Goal: Book appointment/travel/reservation

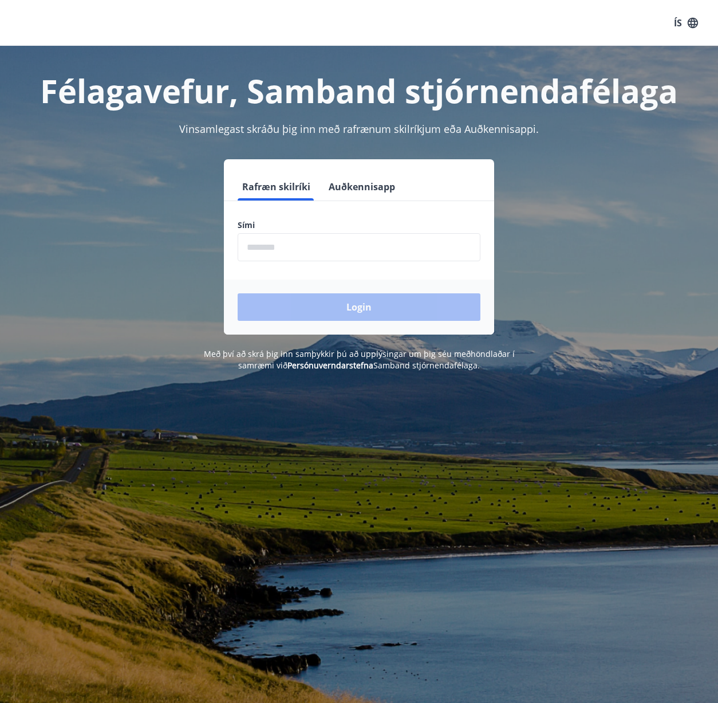
click at [288, 252] on input "phone" at bounding box center [359, 247] width 243 height 28
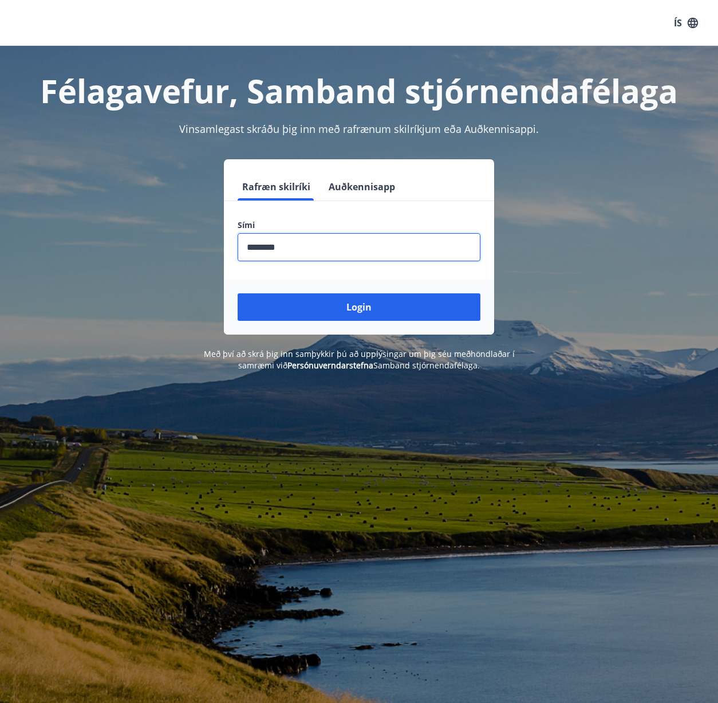
type input "********"
click at [359, 307] on button "Login" at bounding box center [359, 306] width 243 height 27
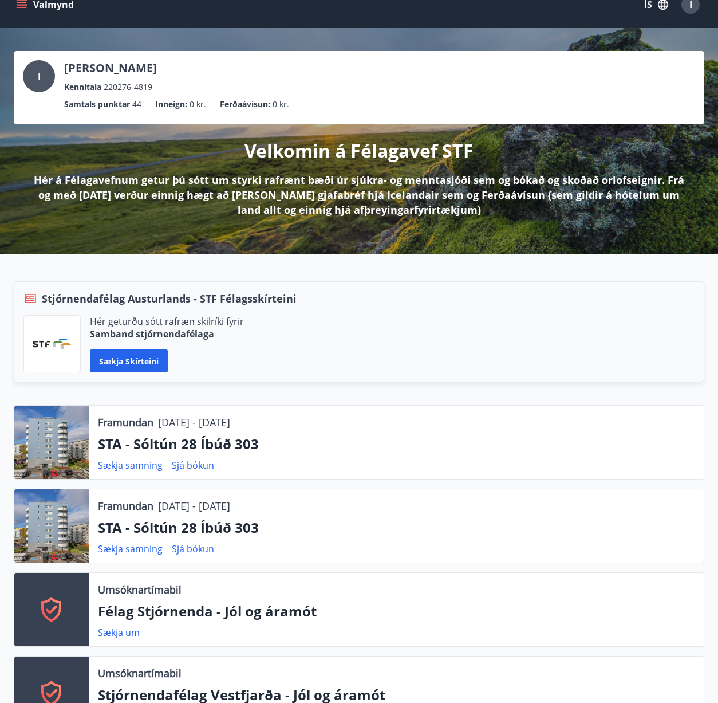
scroll to position [137, 0]
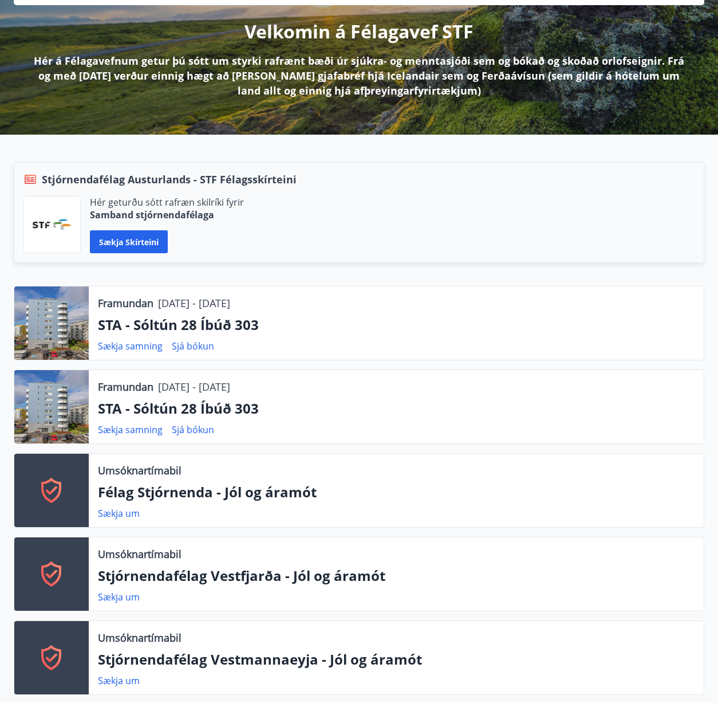
click at [143, 245] on button "Sækja skírteini" at bounding box center [129, 241] width 78 height 23
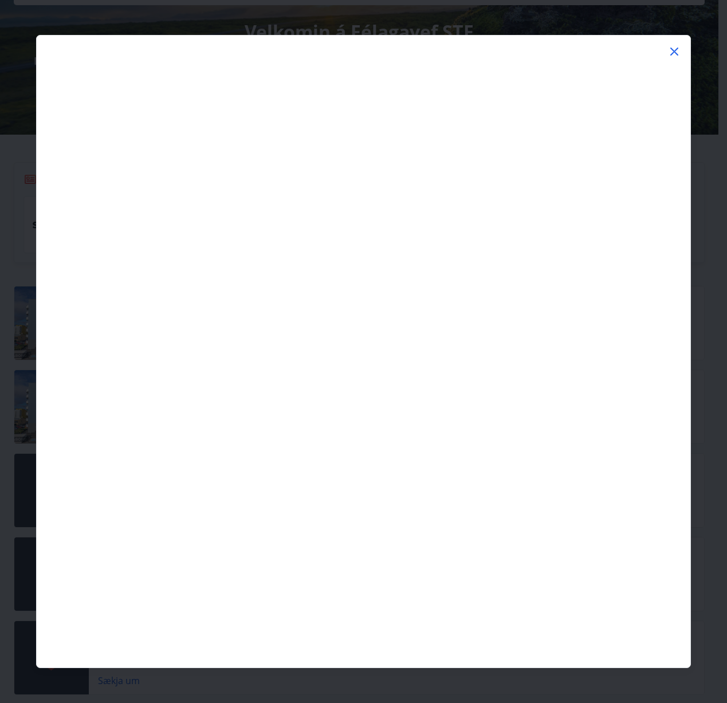
click at [675, 53] on icon at bounding box center [674, 52] width 8 height 8
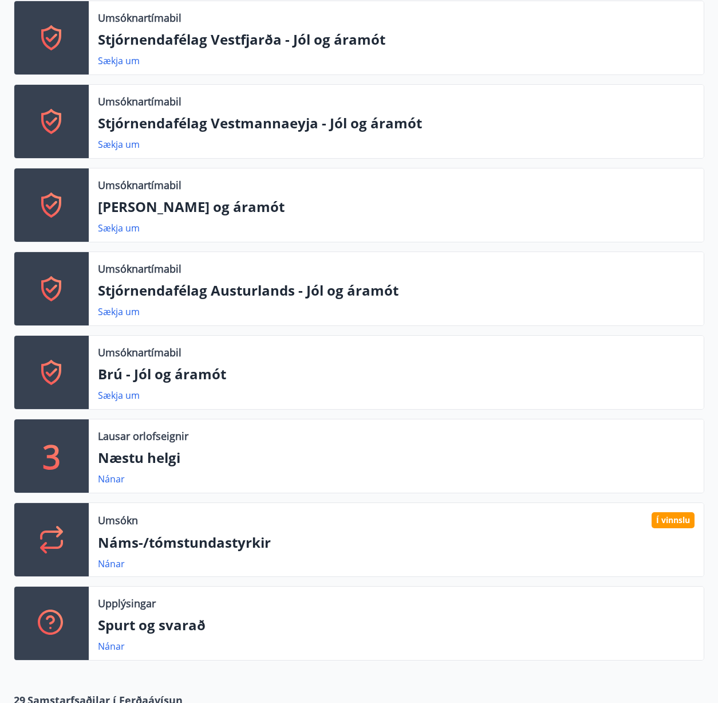
scroll to position [910, 0]
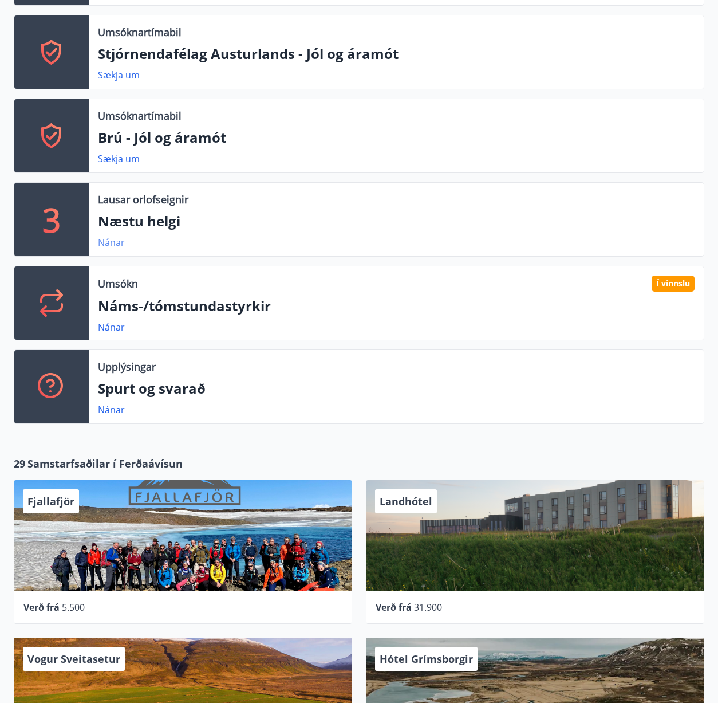
click at [121, 245] on link "Nánar" at bounding box center [111, 242] width 27 height 13
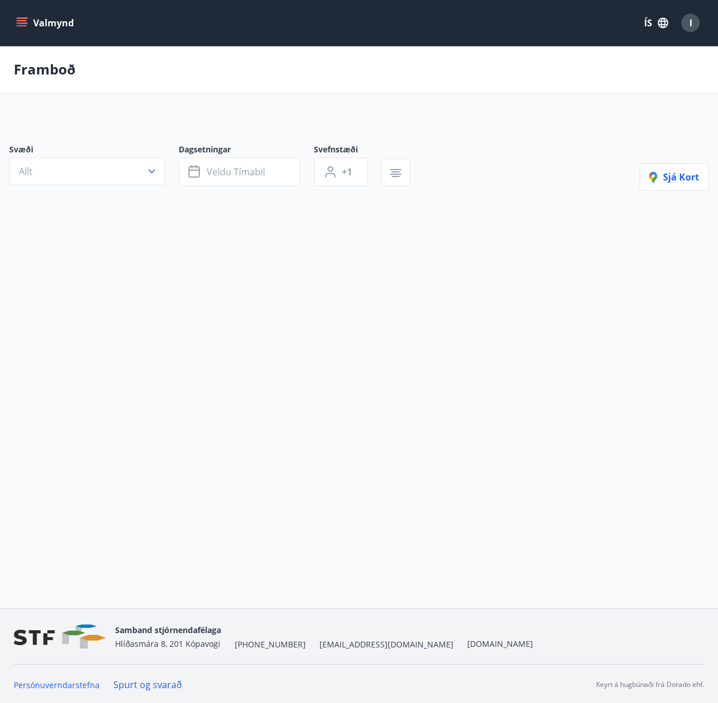
type input "*"
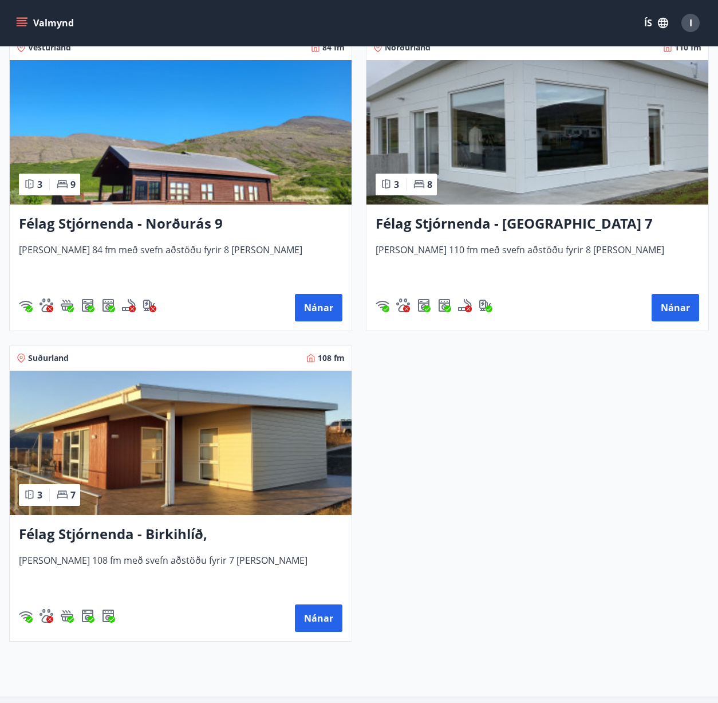
scroll to position [226, 0]
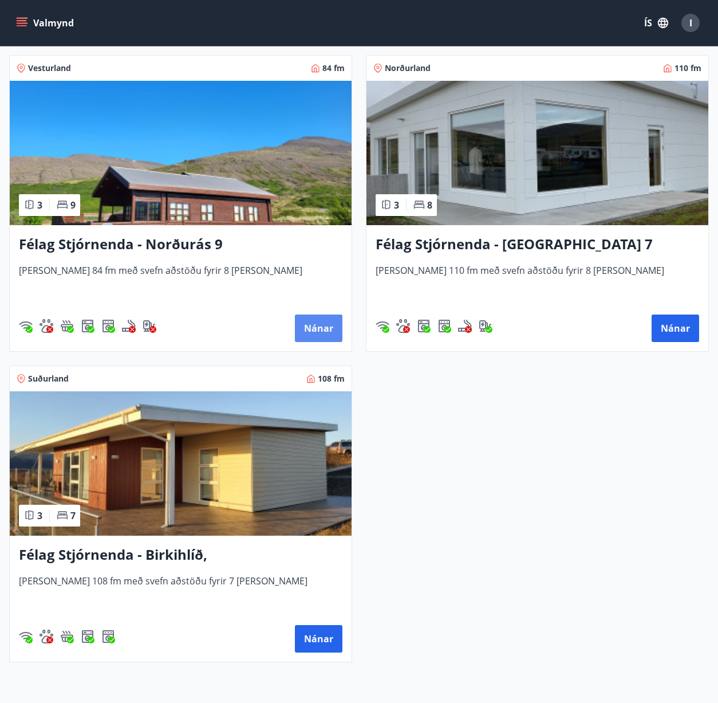
click at [326, 333] on button "Nánar" at bounding box center [319, 327] width 48 height 27
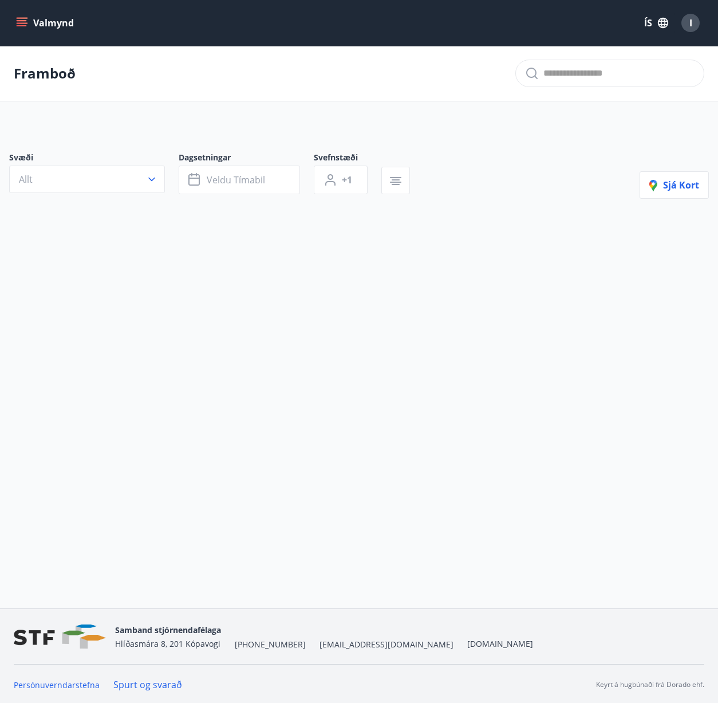
type input "*"
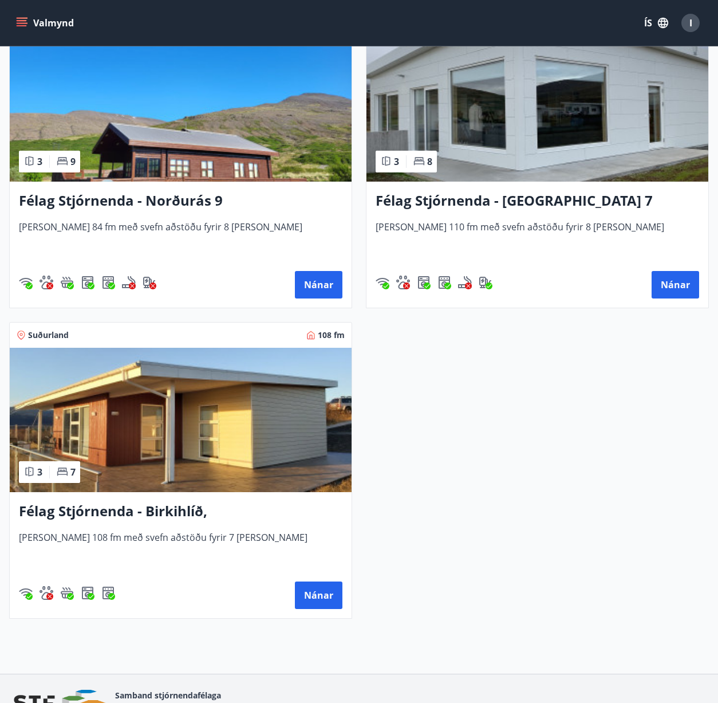
scroll to position [39, 0]
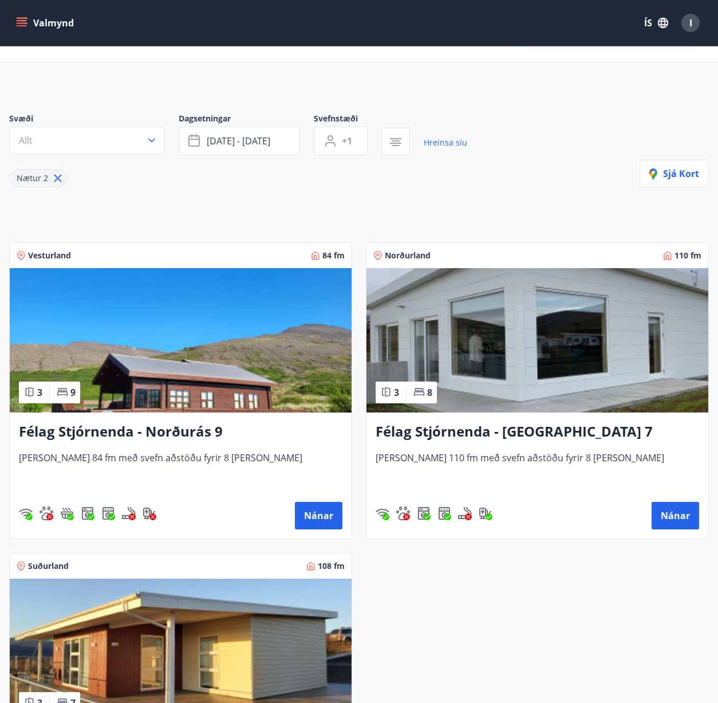
click at [522, 434] on h3 "Félag Stjórnenda - [GEOGRAPHIC_DATA] 7" at bounding box center [538, 432] width 324 height 21
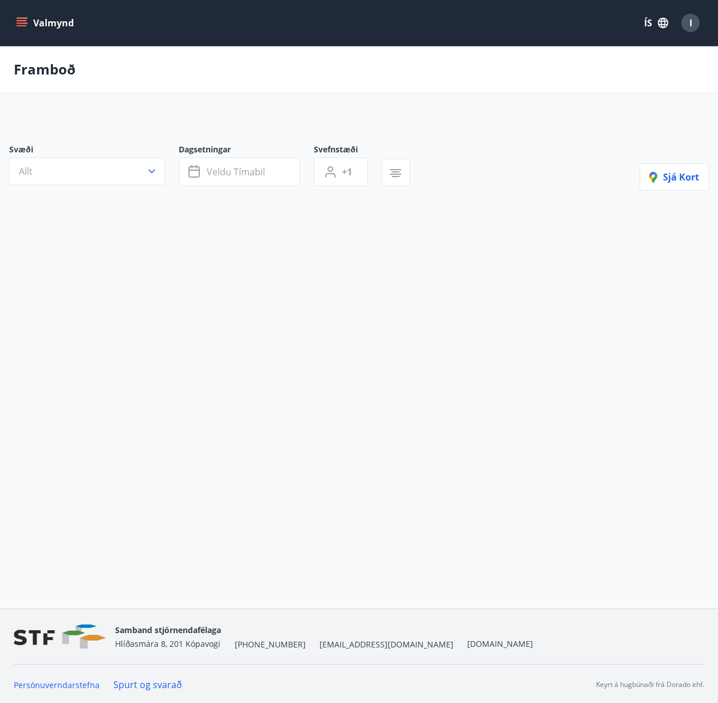
scroll to position [910, 0]
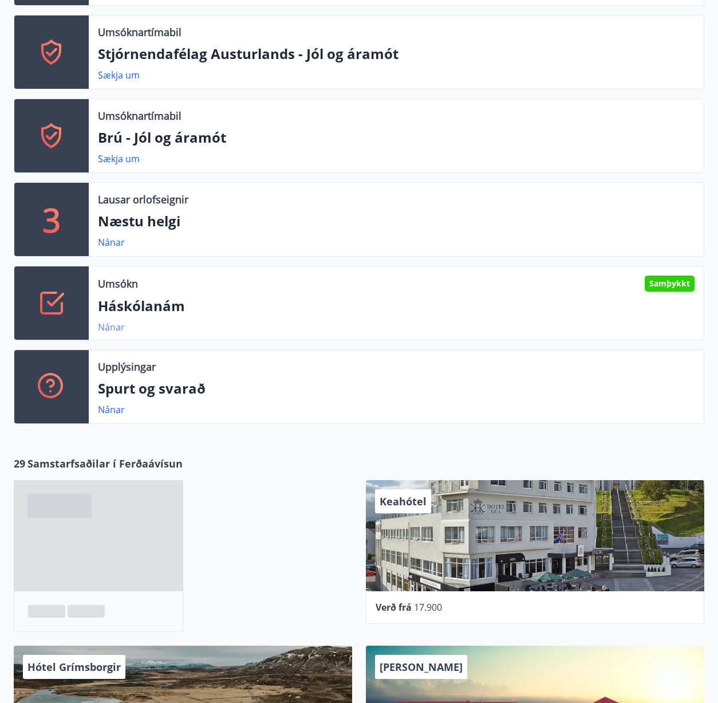
click at [113, 329] on link "Nánar" at bounding box center [111, 327] width 27 height 13
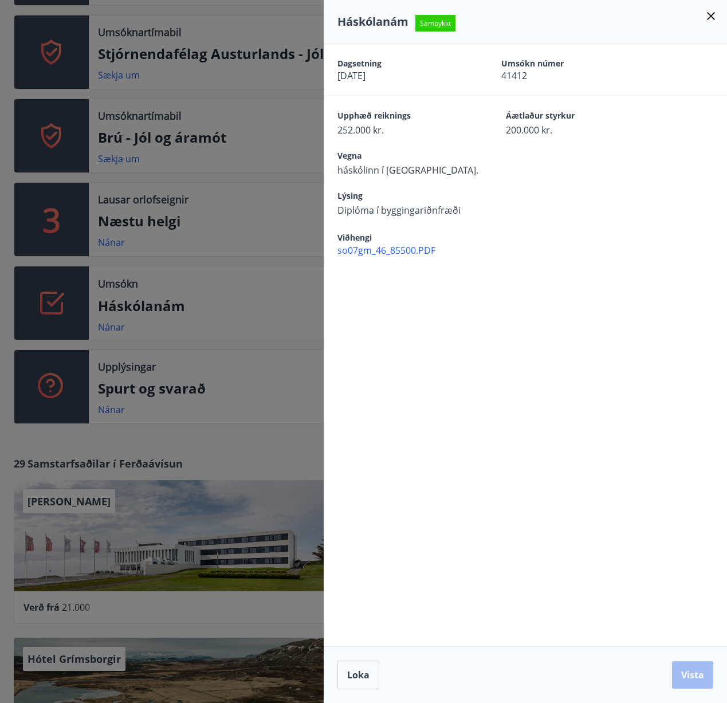
click at [713, 18] on icon at bounding box center [711, 16] width 8 height 8
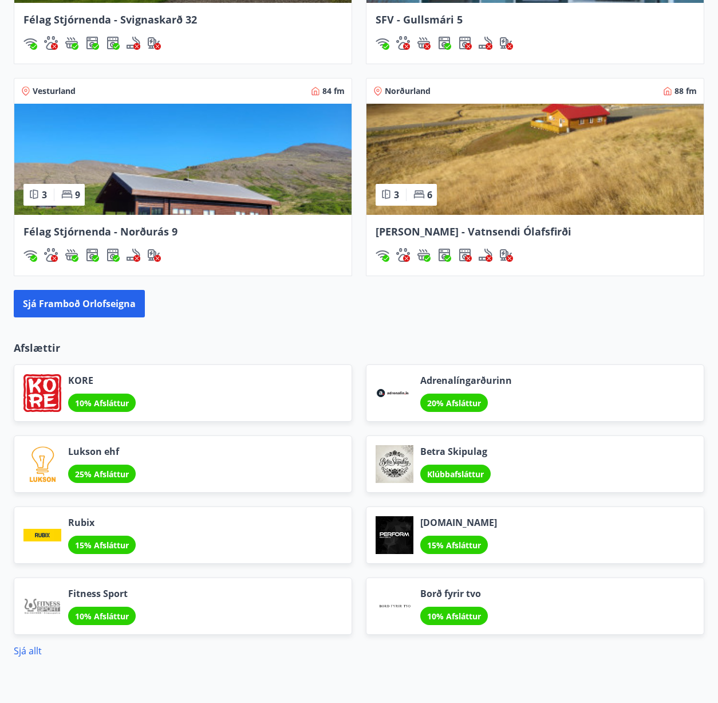
scroll to position [1992, 0]
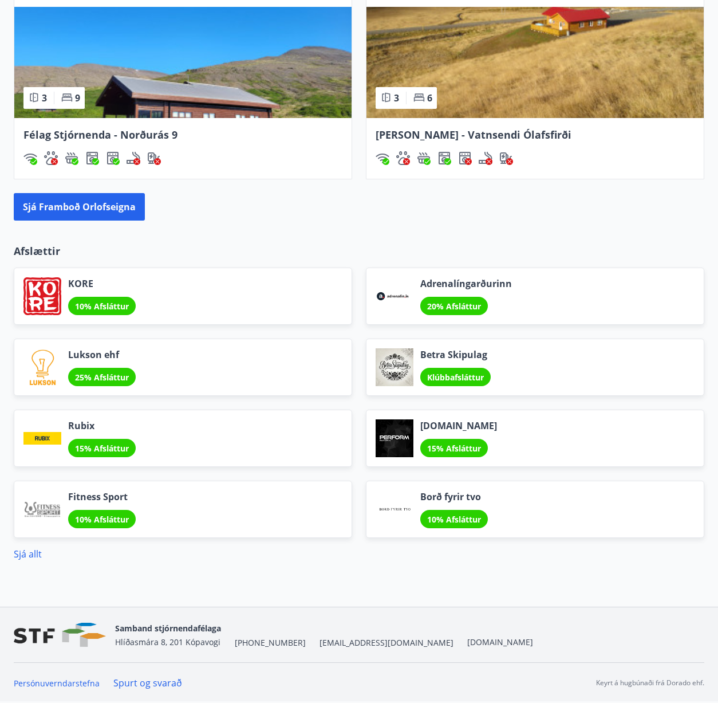
click at [445, 354] on span "Betra Skipulag" at bounding box center [455, 354] width 70 height 13
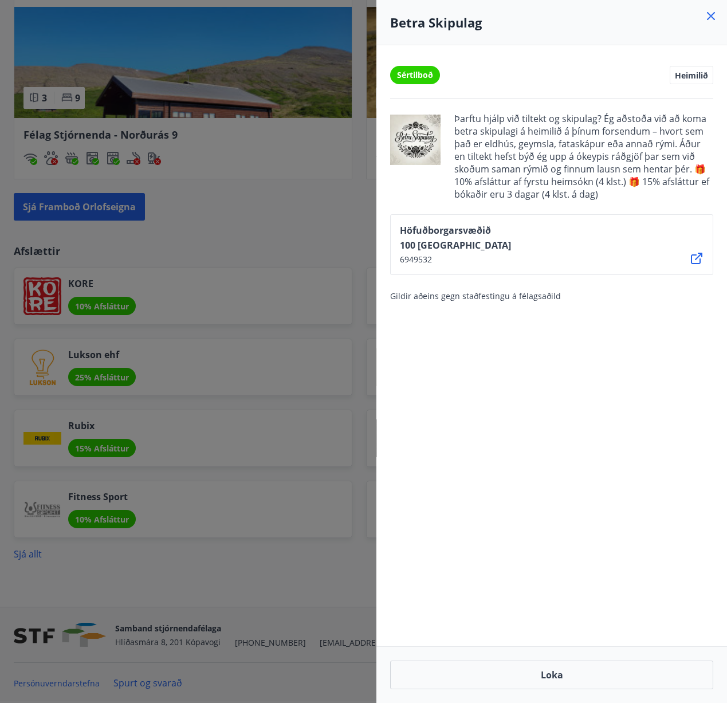
click at [709, 17] on icon at bounding box center [711, 16] width 8 height 8
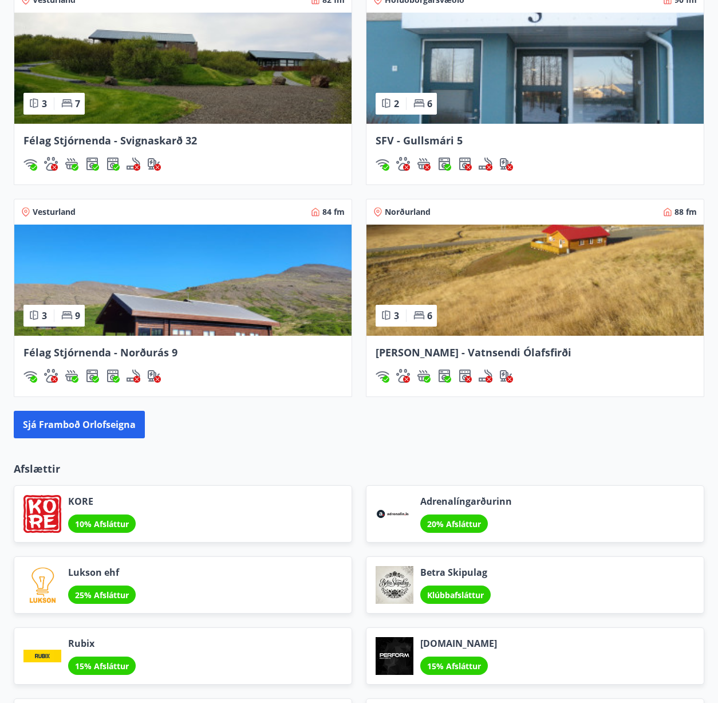
scroll to position [1637, 0]
